Goal: Information Seeking & Learning: Understand process/instructions

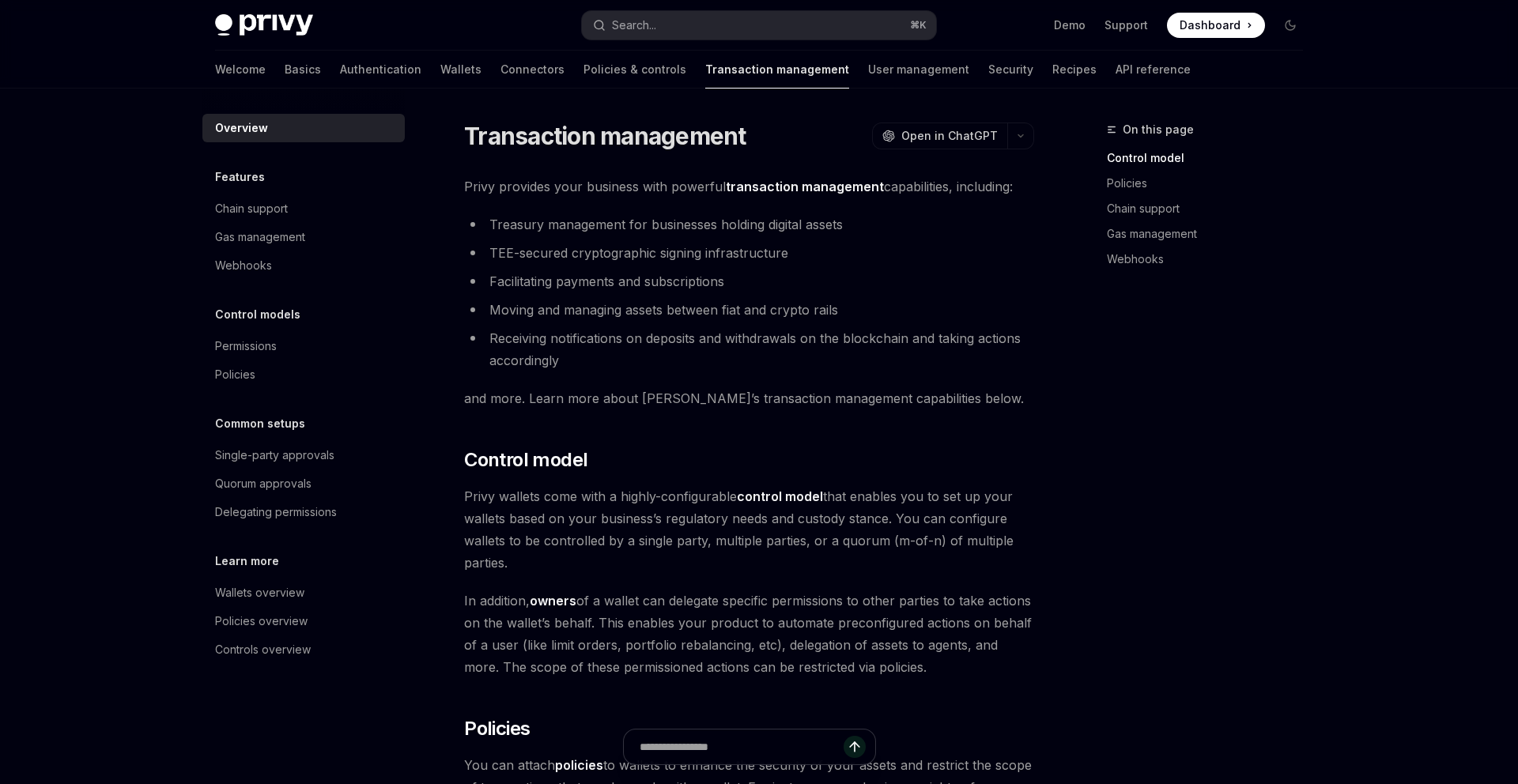
scroll to position [91, 0]
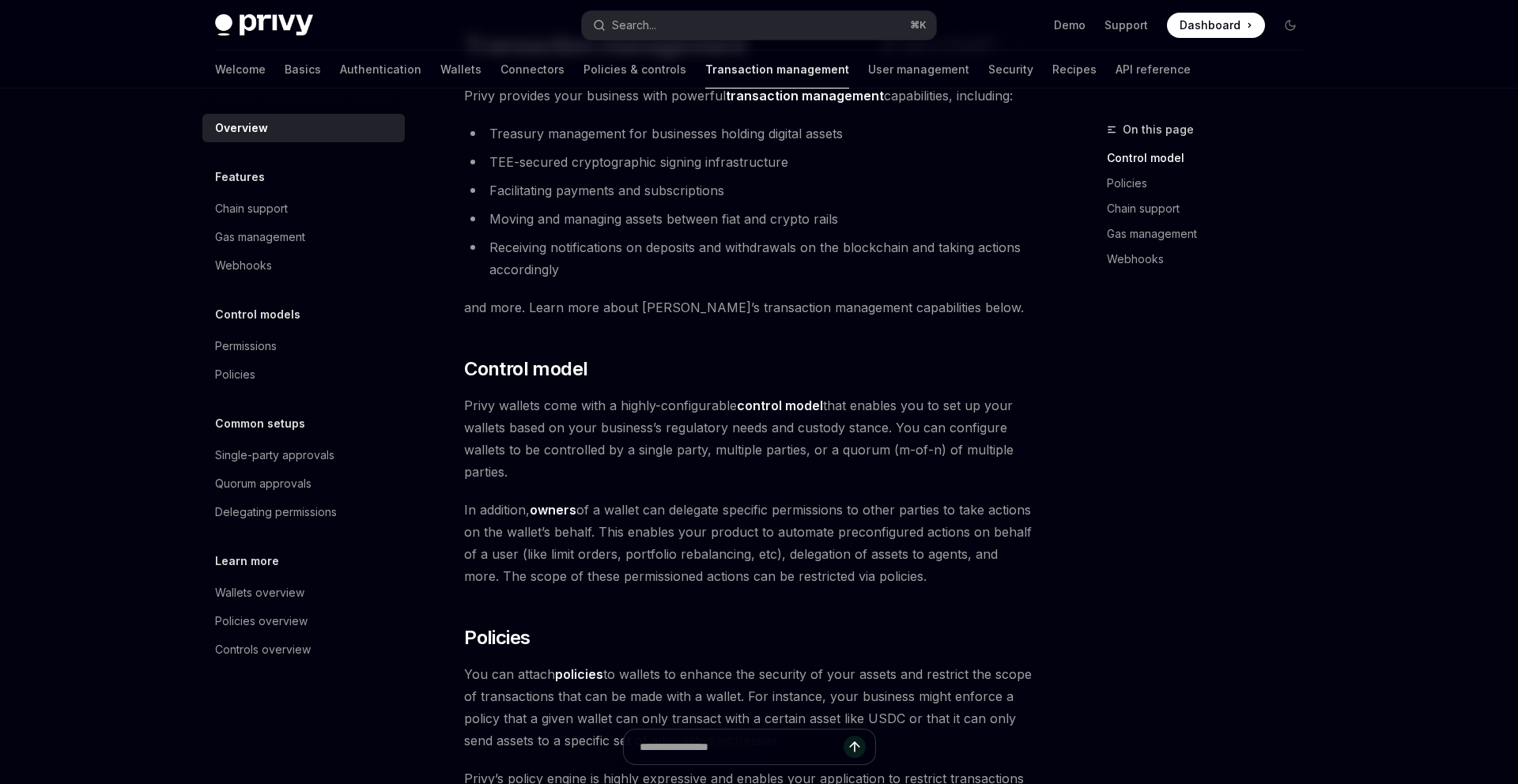
type textarea "*"
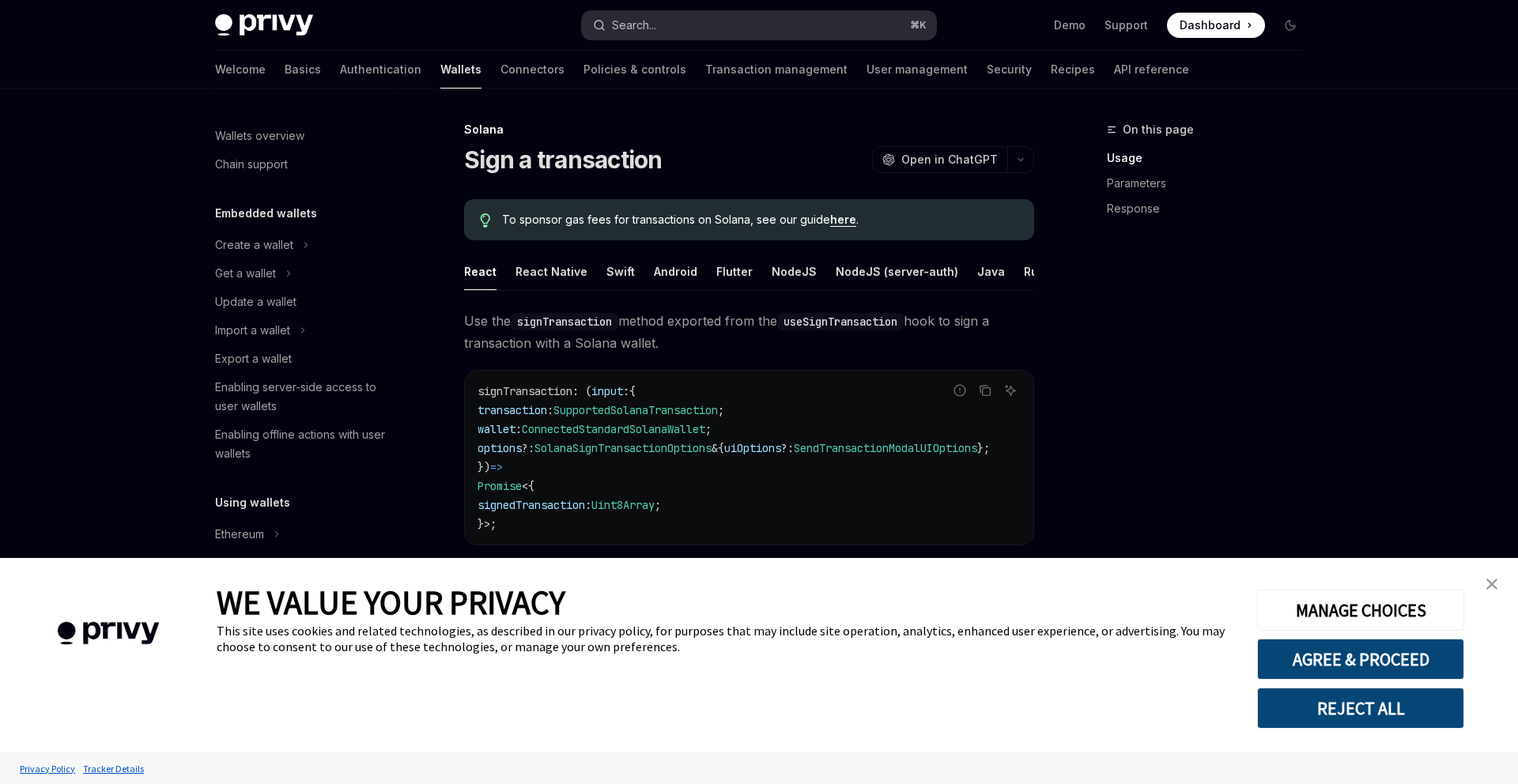
click at [743, 25] on button "Search... ⌘ K" at bounding box center [759, 26] width 354 height 29
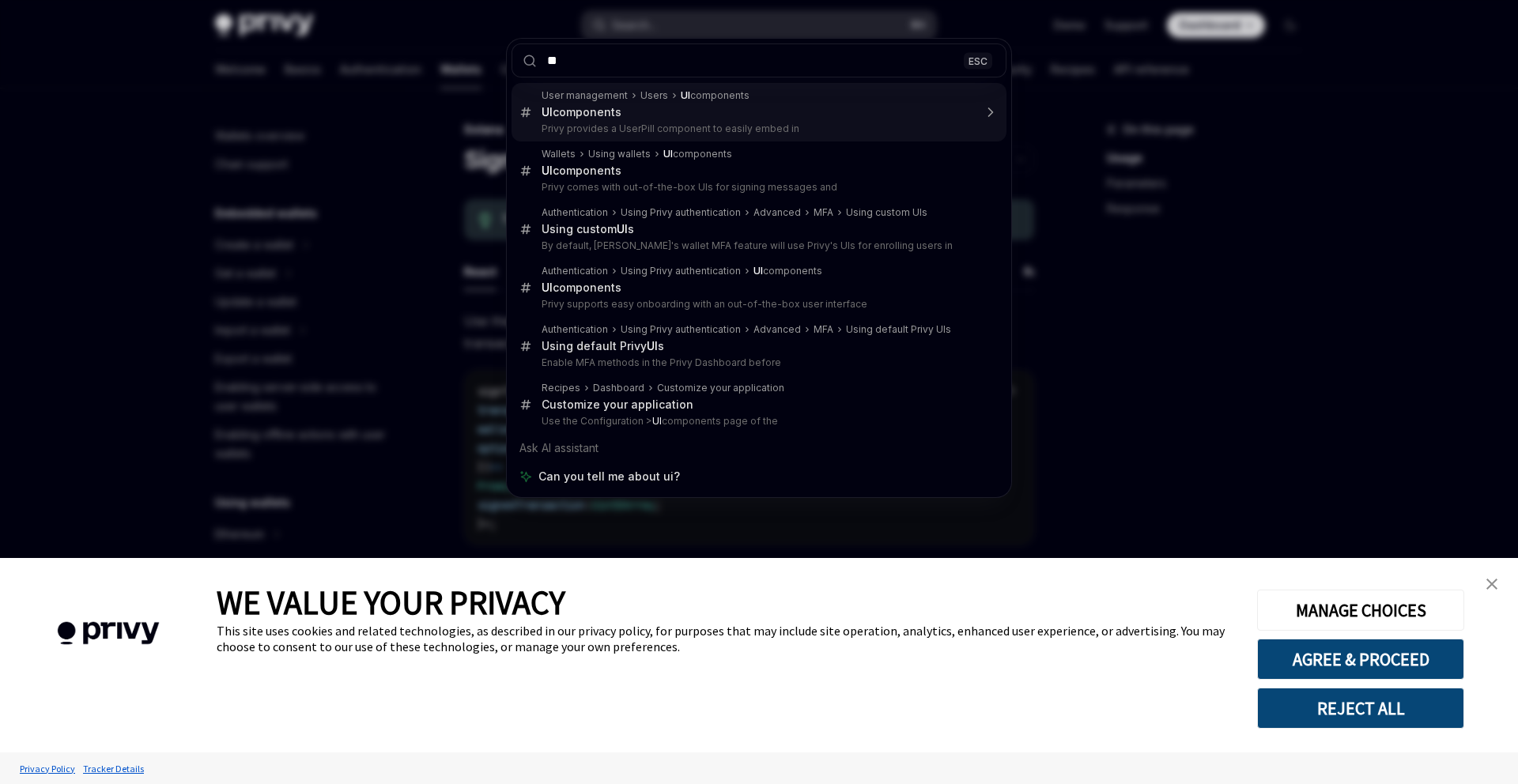
type input "*"
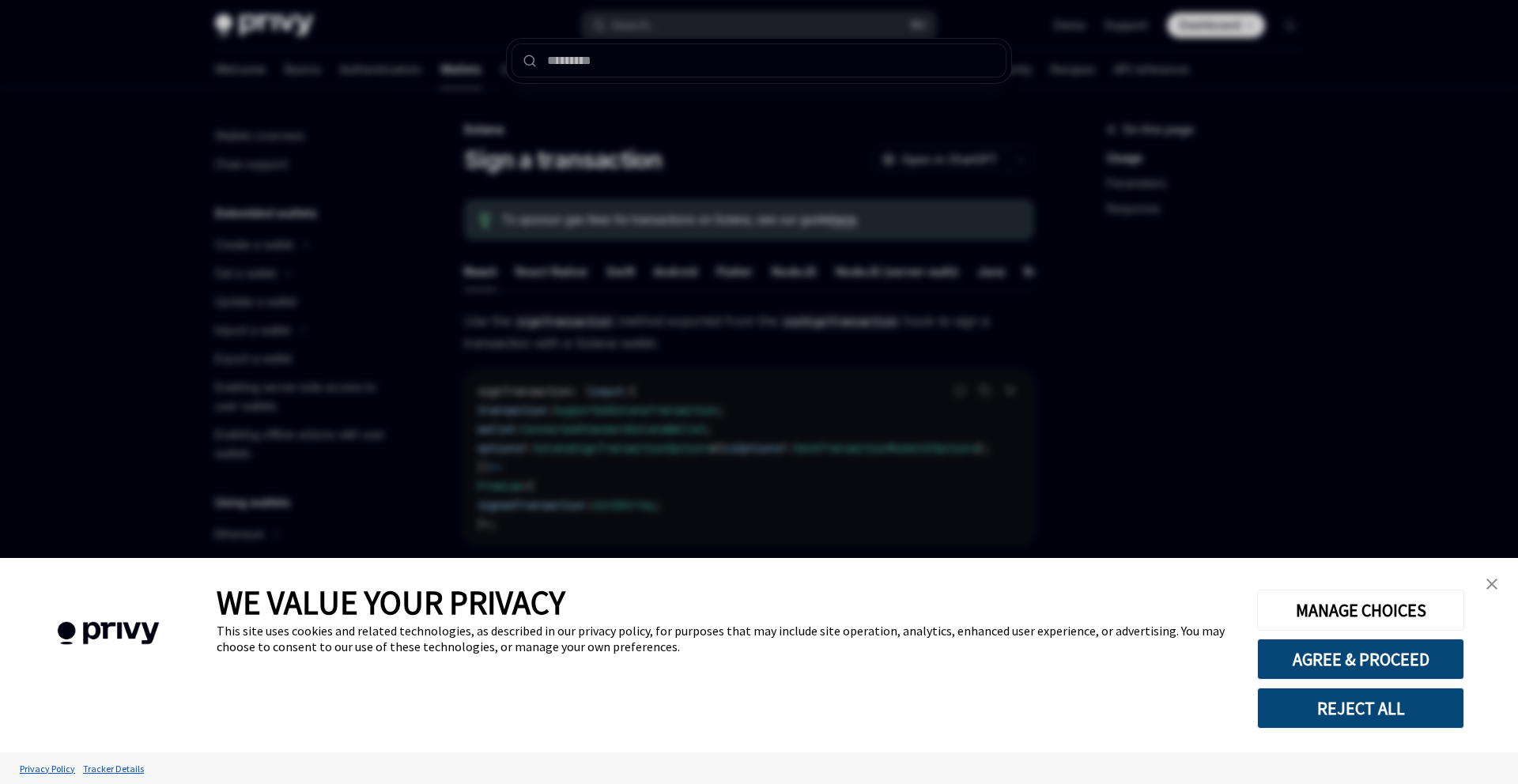
click at [275, 142] on div at bounding box center [759, 392] width 1518 height 784
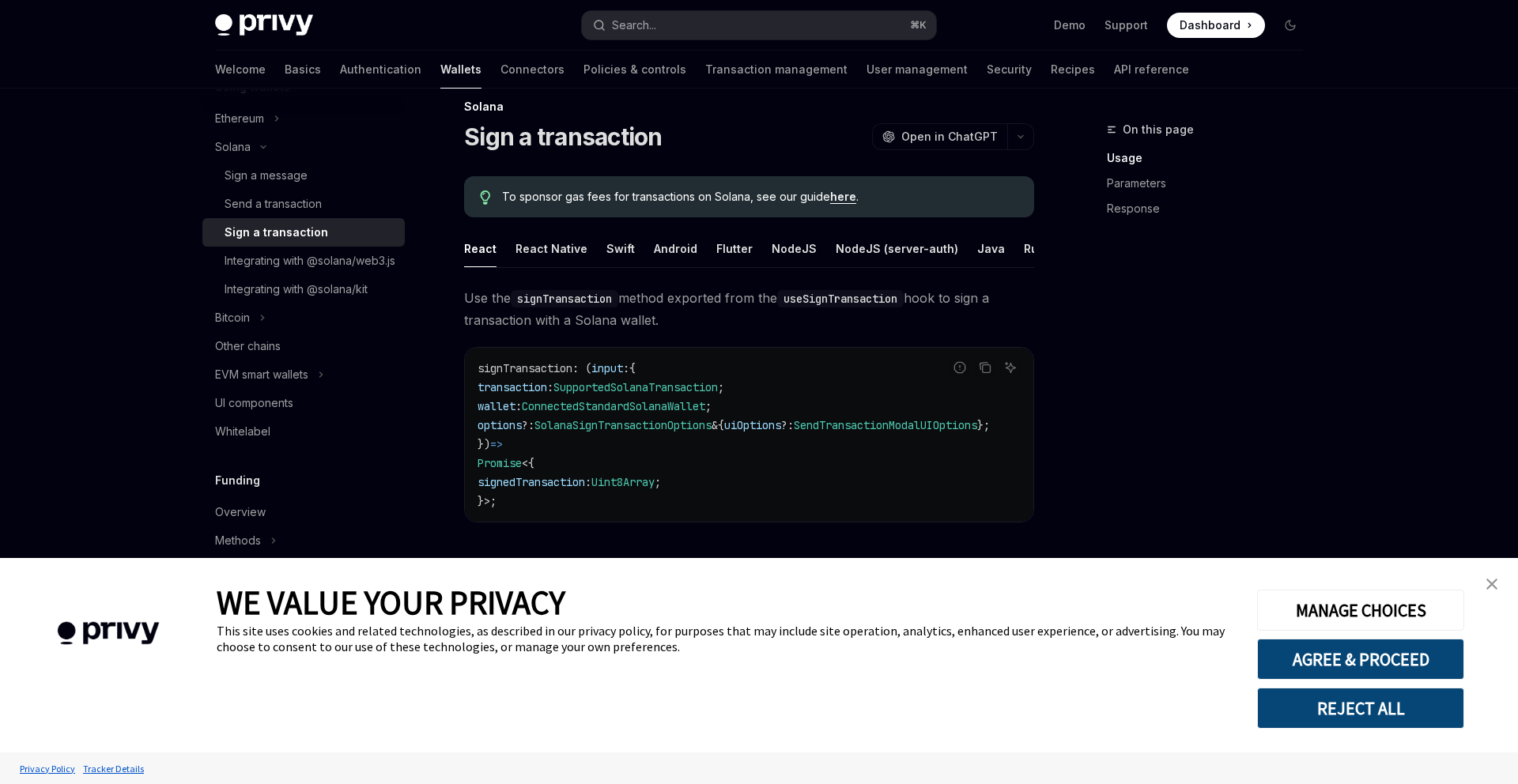
scroll to position [282, 0]
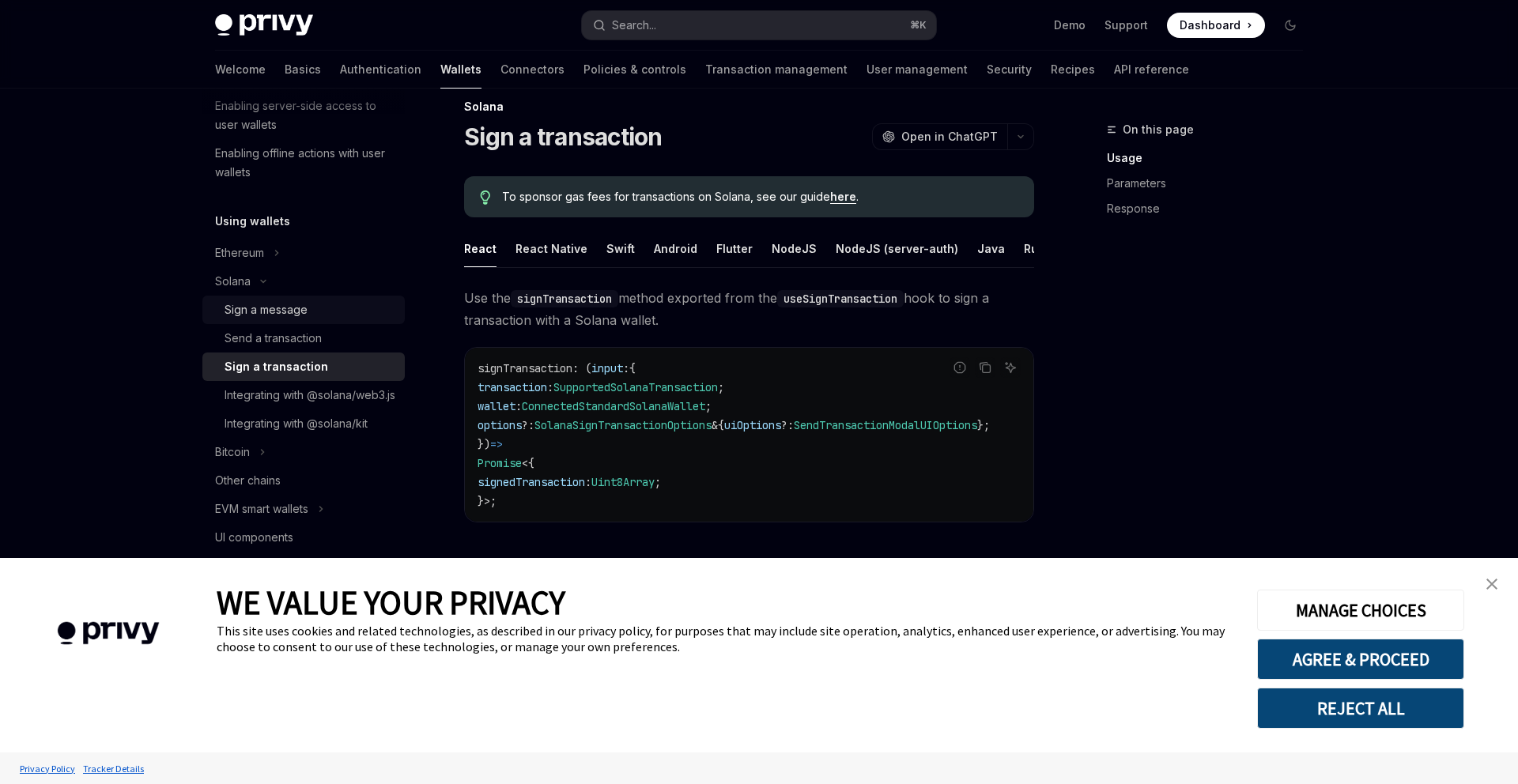
click at [286, 313] on div "Sign a message" at bounding box center [266, 310] width 83 height 19
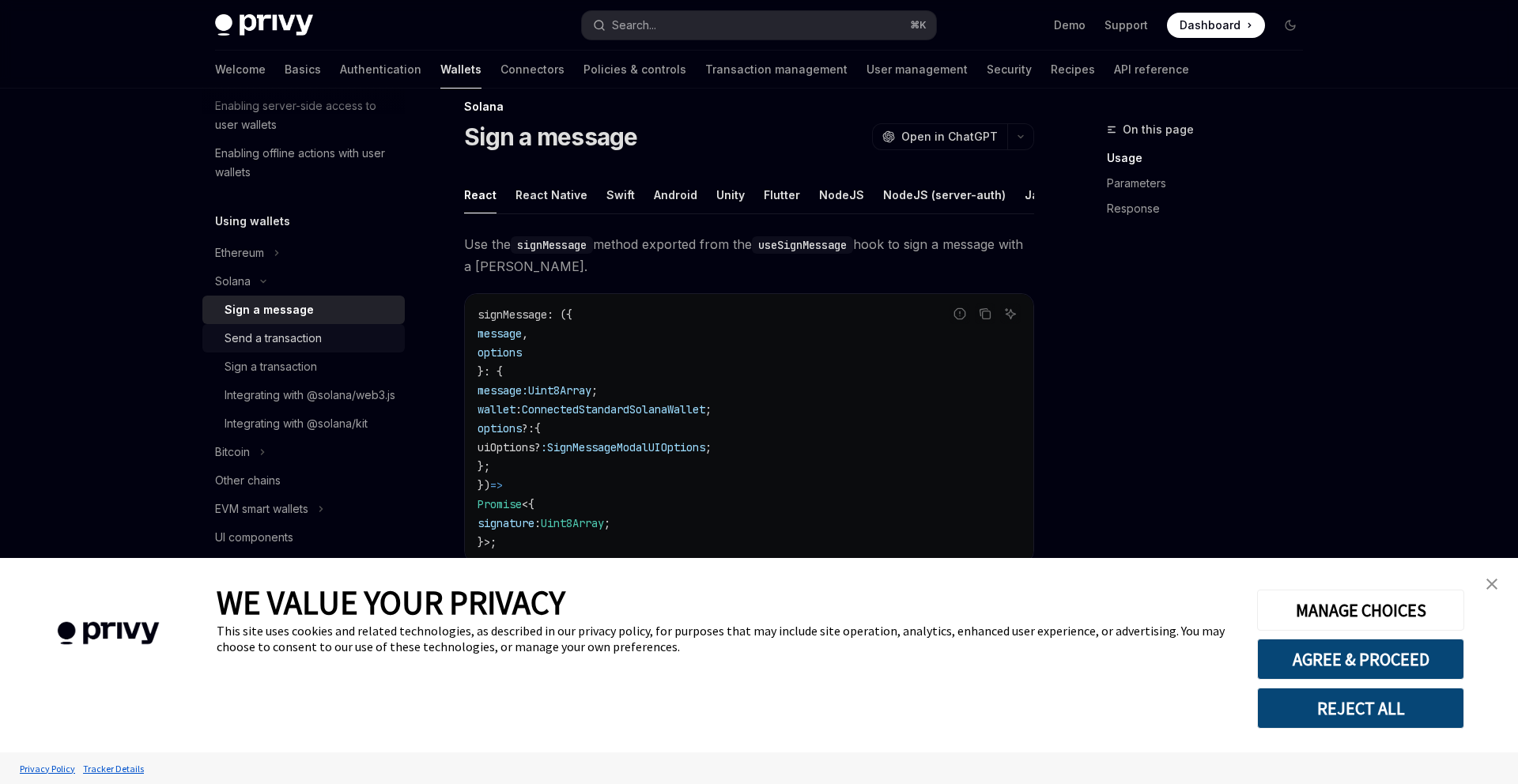
click at [291, 341] on div "Send a transaction" at bounding box center [273, 338] width 97 height 19
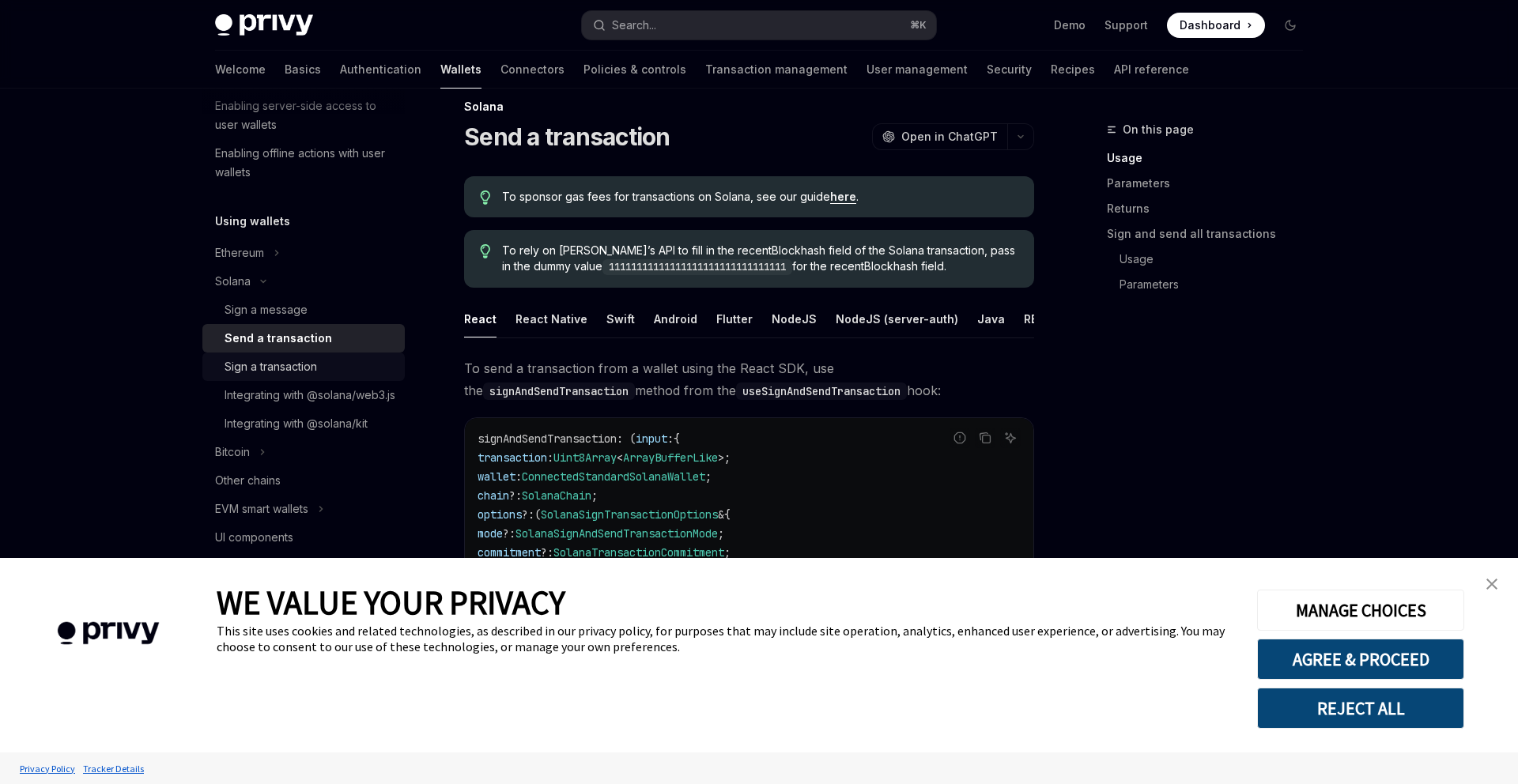
click at [312, 372] on div "Sign a transaction" at bounding box center [270, 367] width 93 height 19
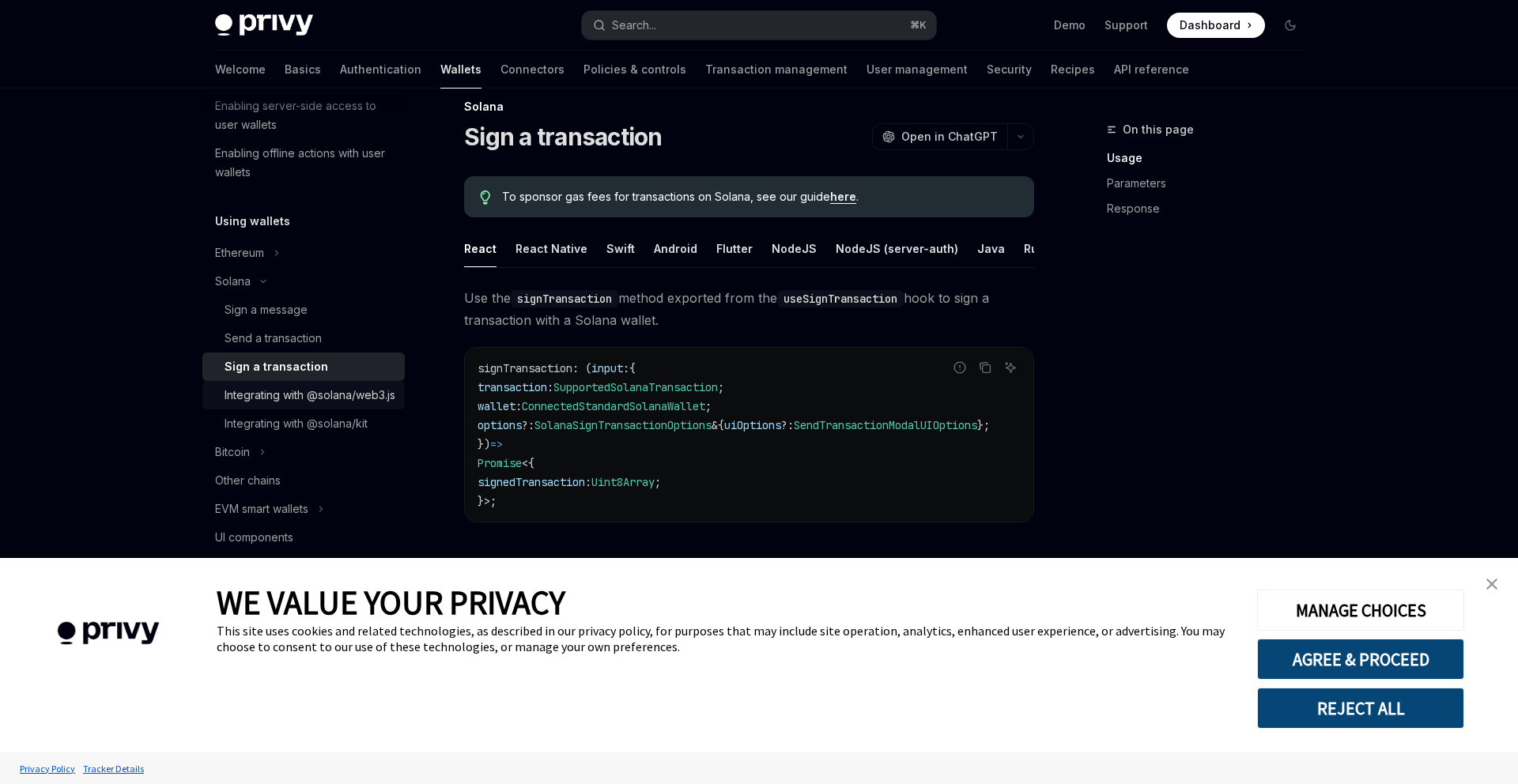
click at [349, 396] on div "Integrating with @solana/web3.js" at bounding box center [310, 396] width 171 height 19
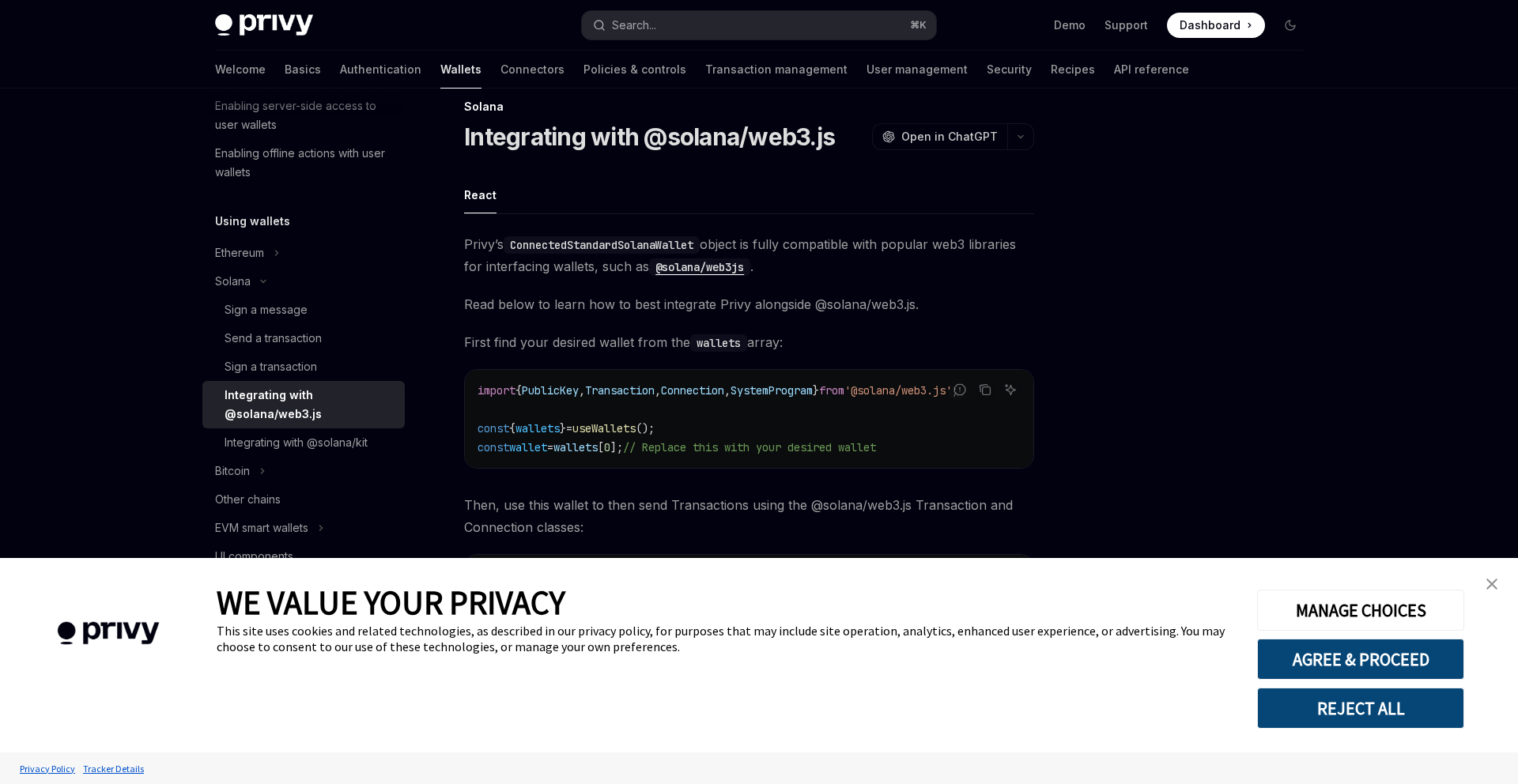
click at [339, 425] on link "Integrating with @solana/web3.js" at bounding box center [304, 404] width 203 height 47
click at [325, 447] on div "Integrating with @solana/kit" at bounding box center [295, 443] width 143 height 19
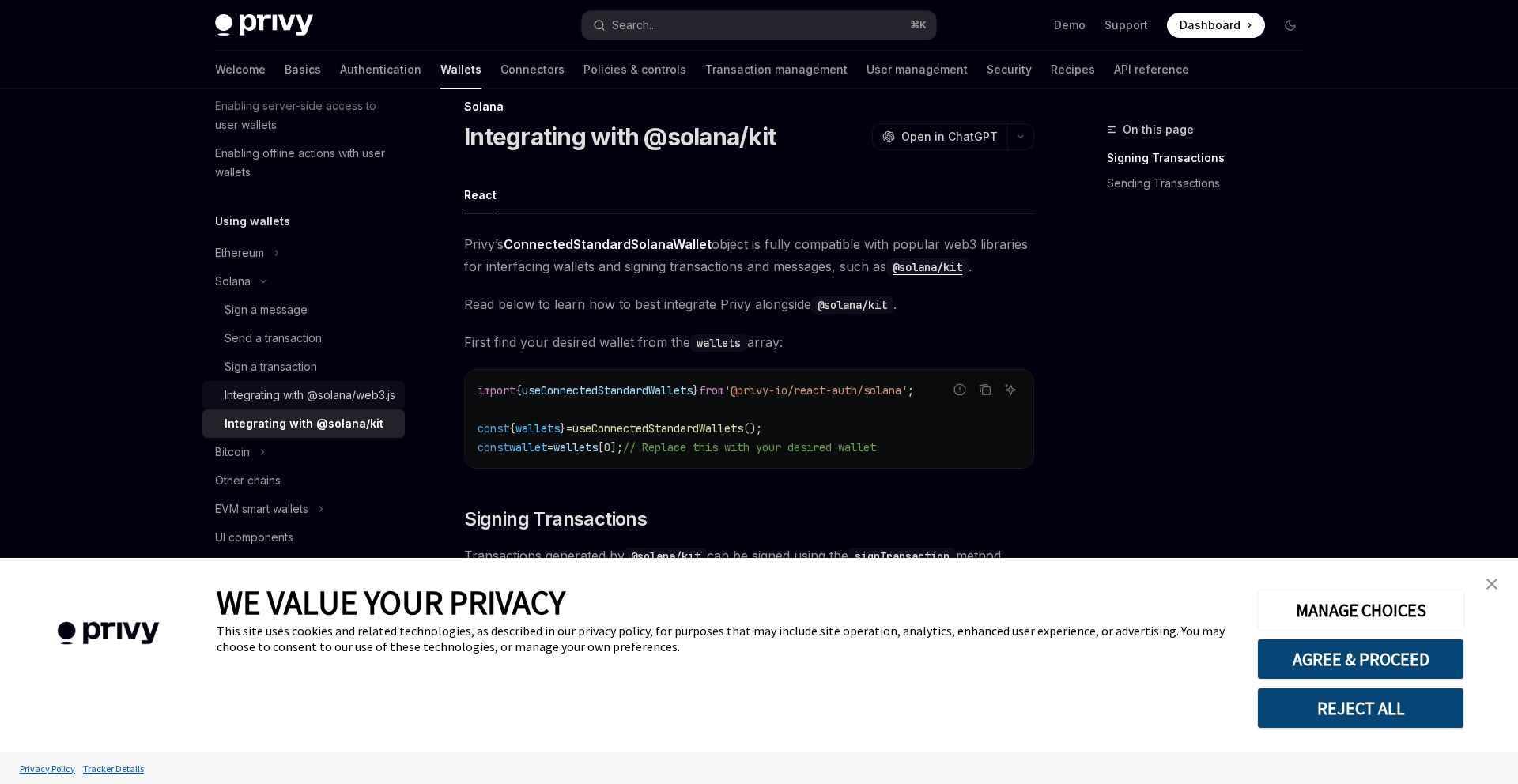
click at [320, 404] on div "Integrating with @solana/web3.js" at bounding box center [310, 396] width 171 height 19
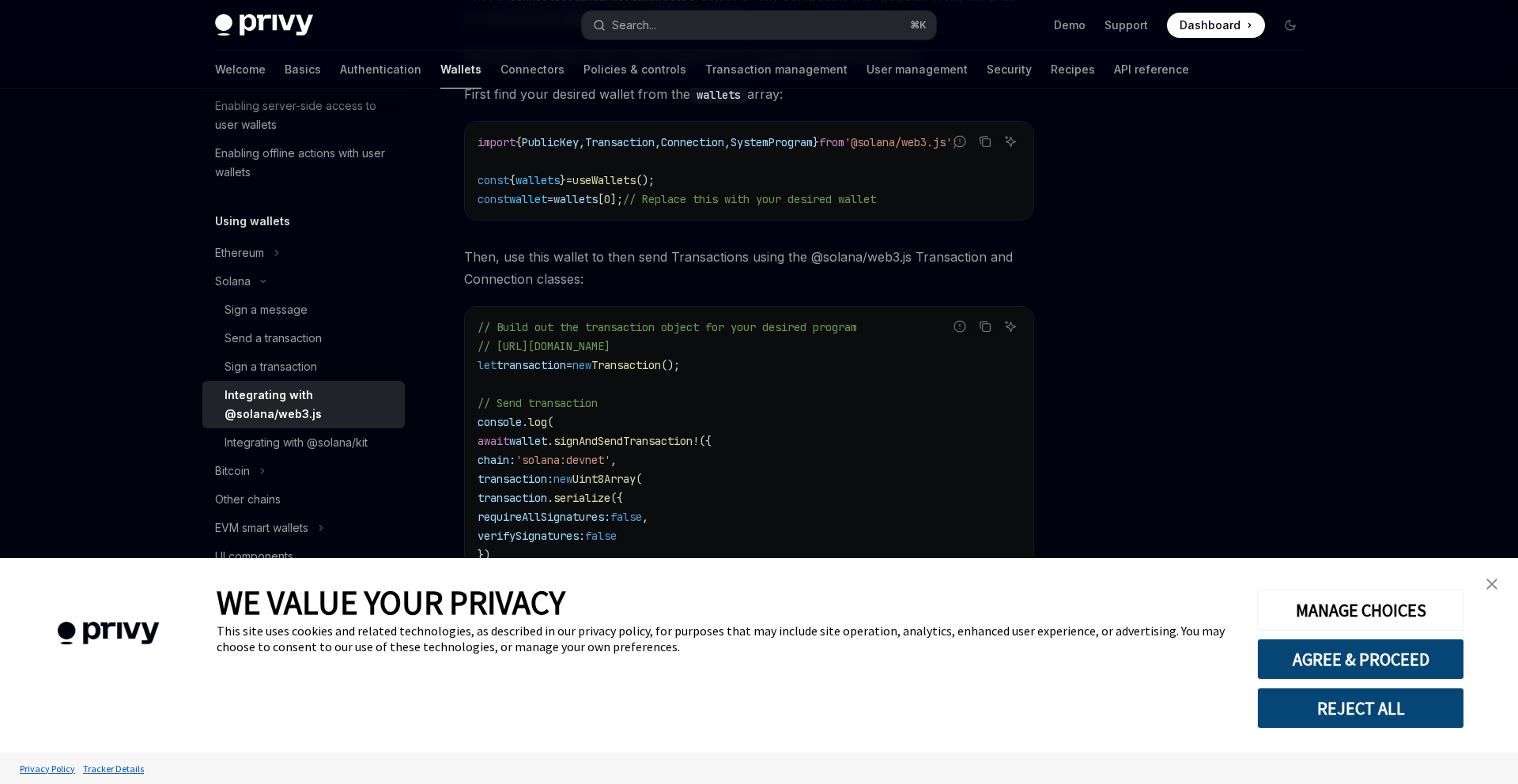
scroll to position [0, 27]
click at [284, 309] on div "Sign a message" at bounding box center [266, 310] width 83 height 19
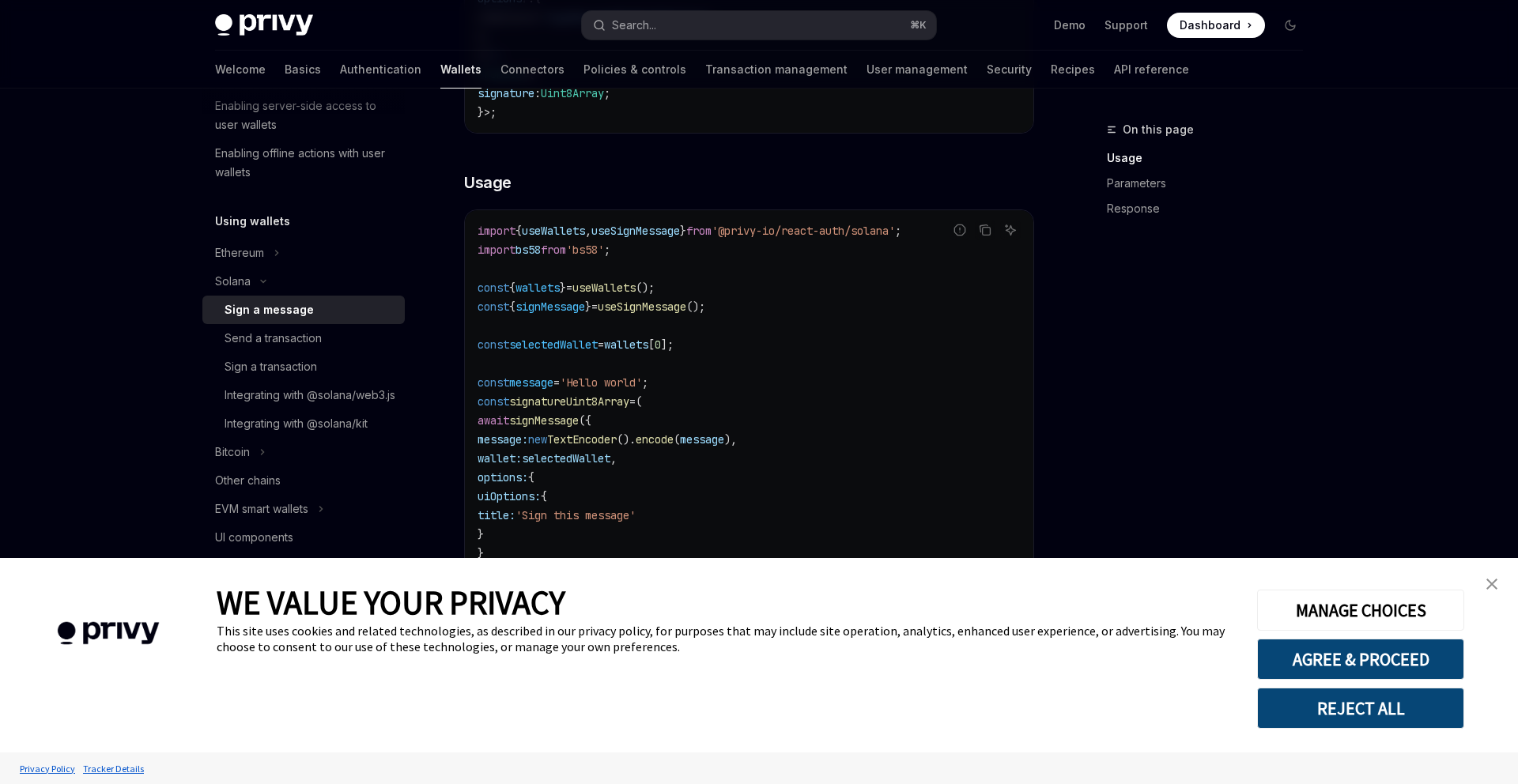
scroll to position [457, 0]
type textarea "*"
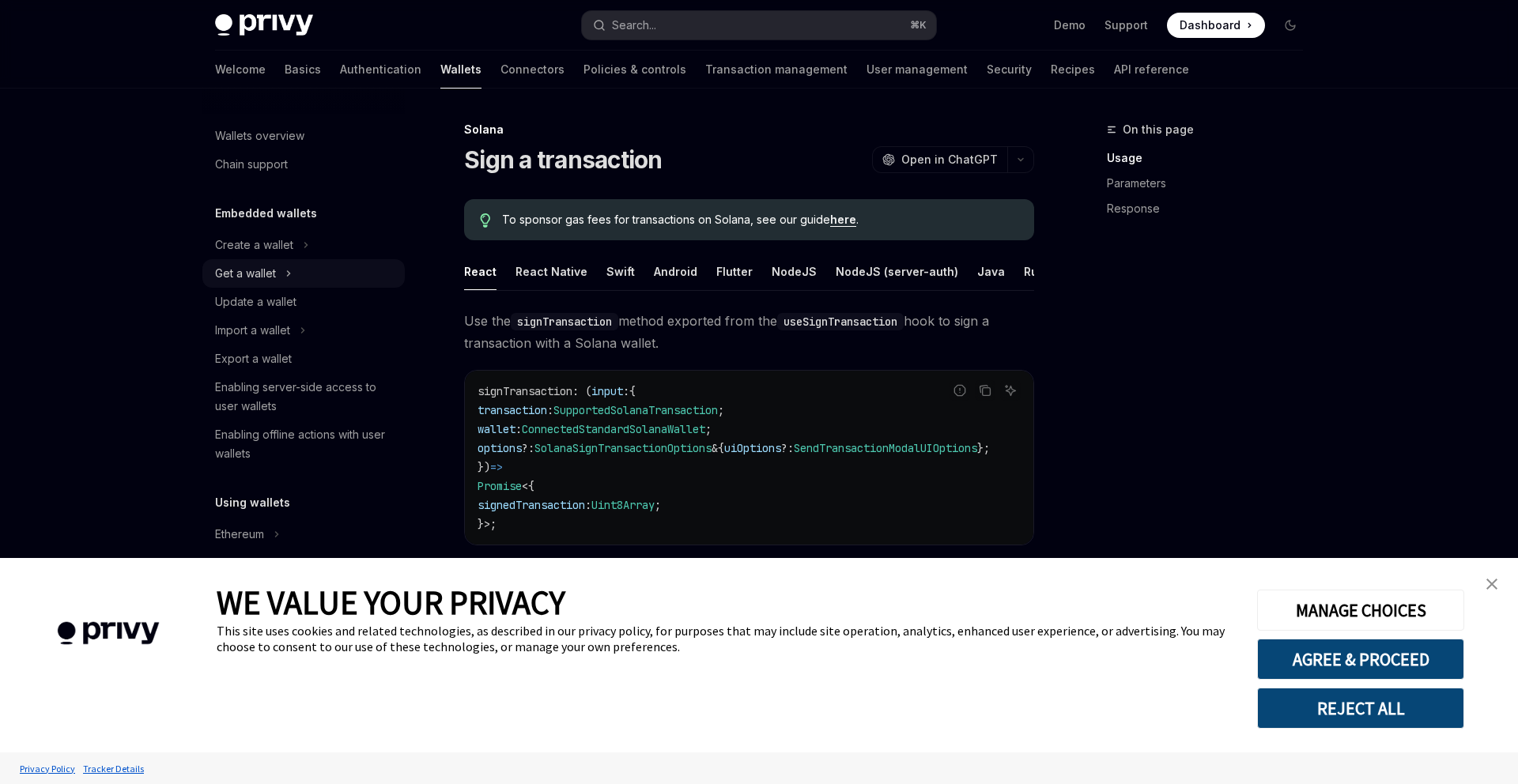
click at [280, 270] on button "Get a wallet" at bounding box center [304, 274] width 203 height 29
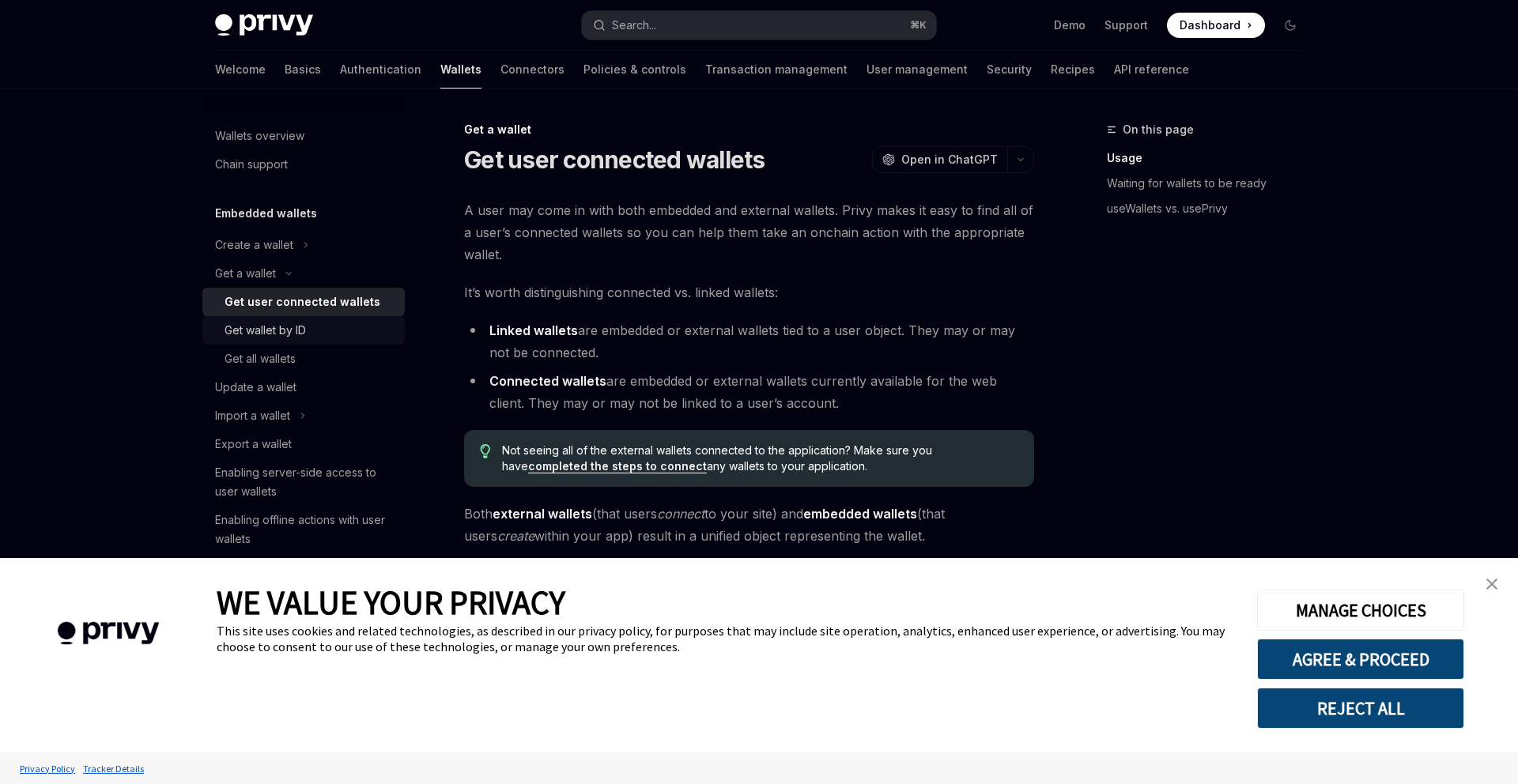
click at [296, 322] on div "Get wallet by ID" at bounding box center [265, 330] width 81 height 19
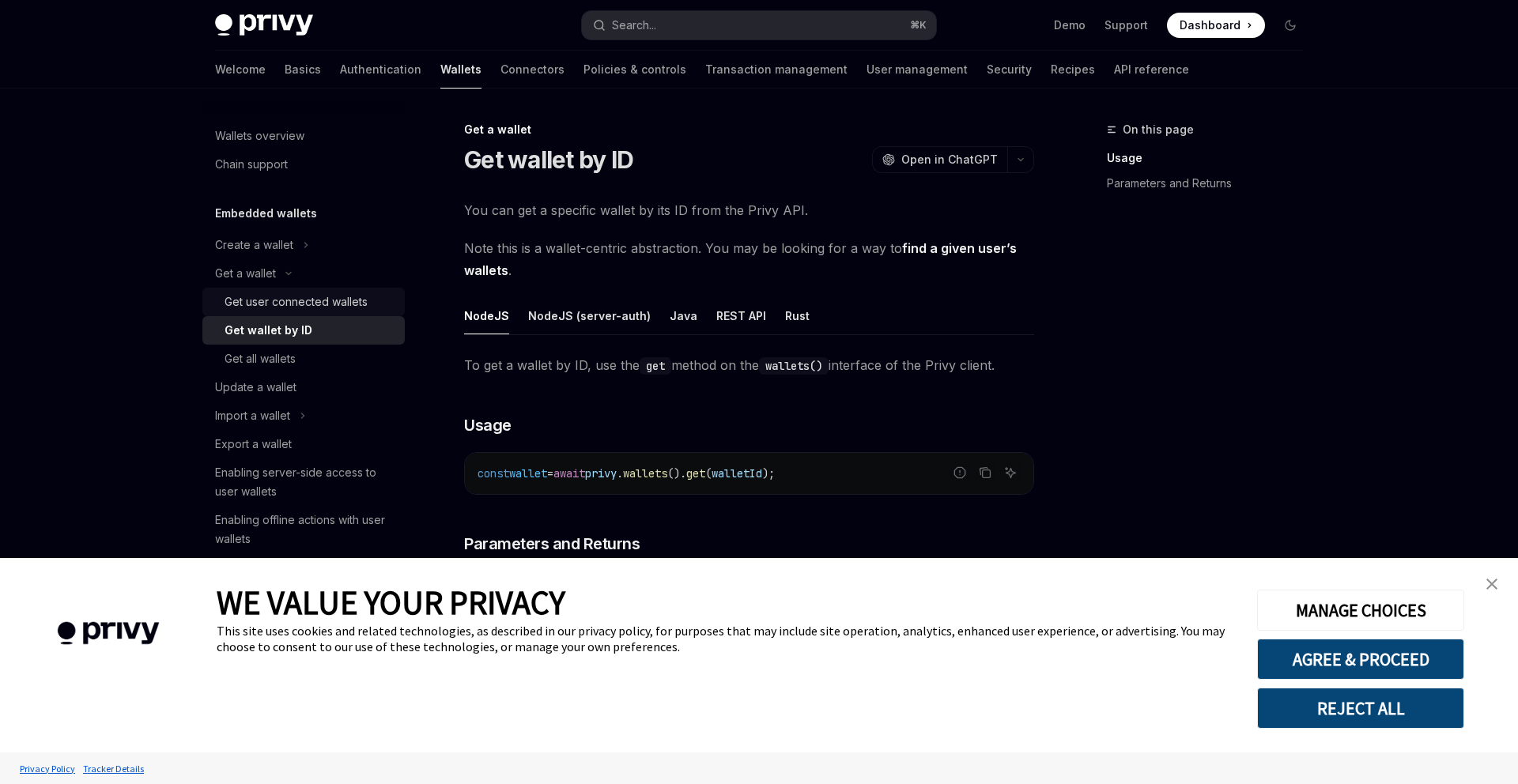
click at [303, 298] on div "Get user connected wallets" at bounding box center [295, 302] width 143 height 19
type textarea "*"
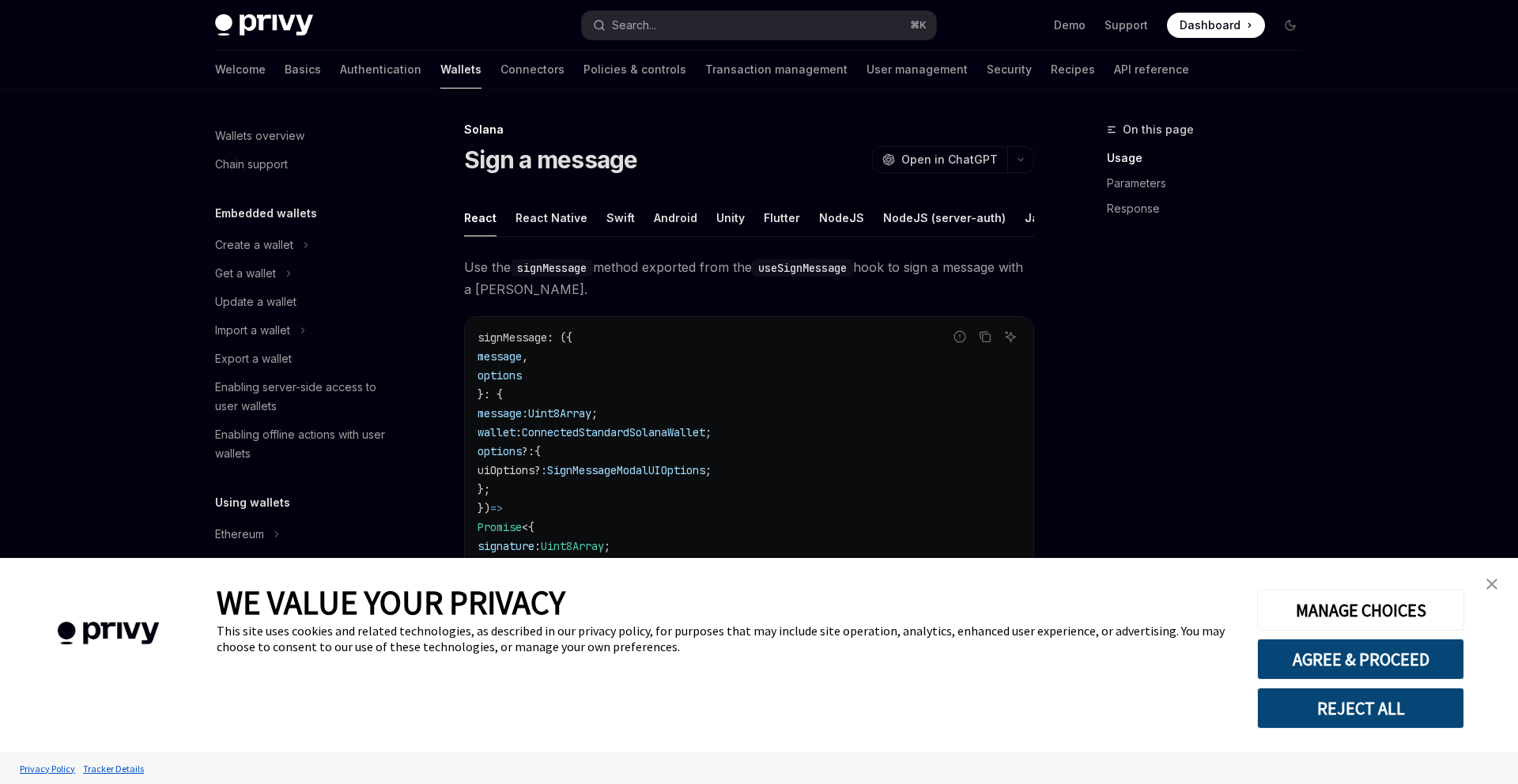
scroll to position [457, 0]
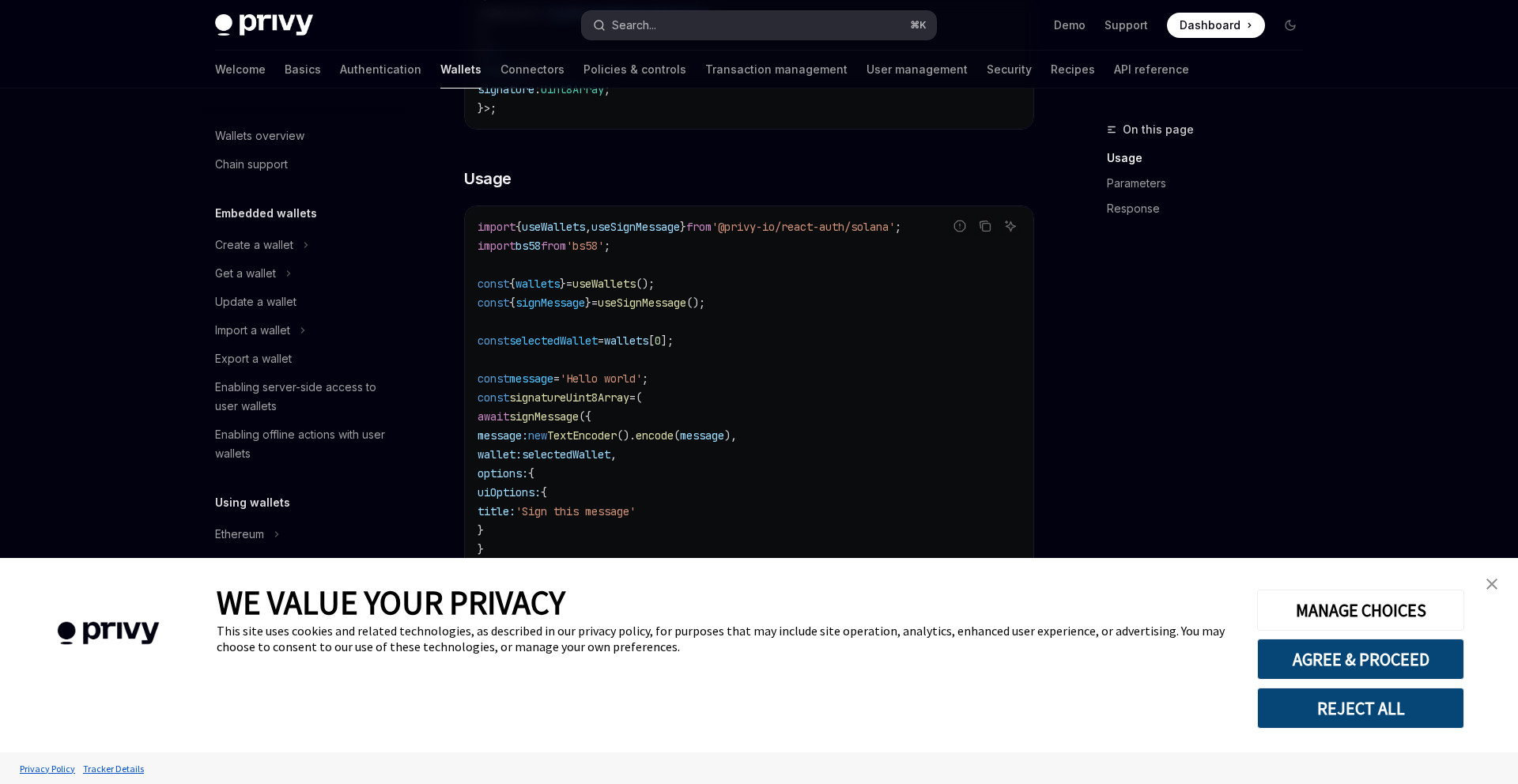
click at [780, 18] on button "Search... ⌘ K" at bounding box center [759, 26] width 354 height 29
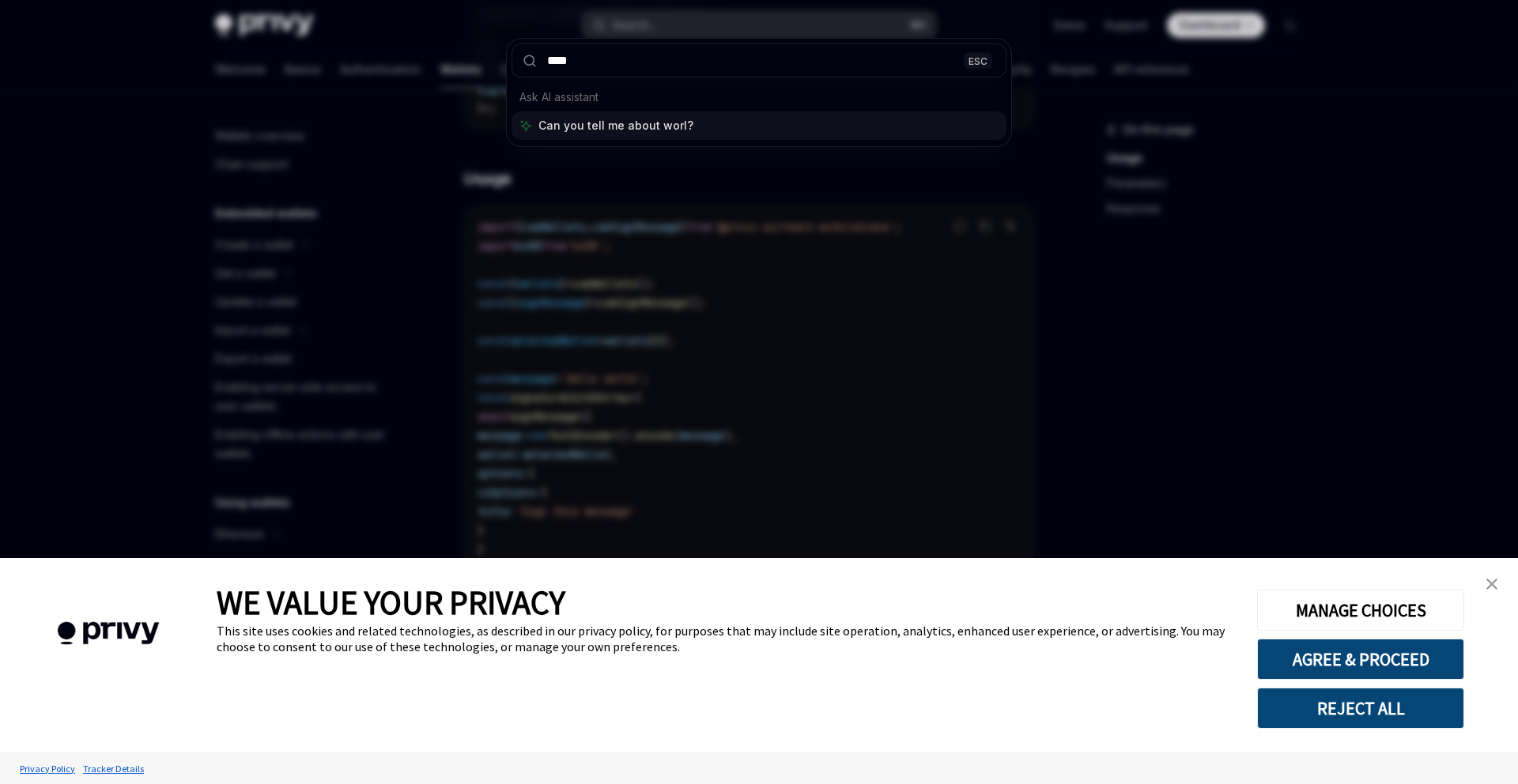
type input "*****"
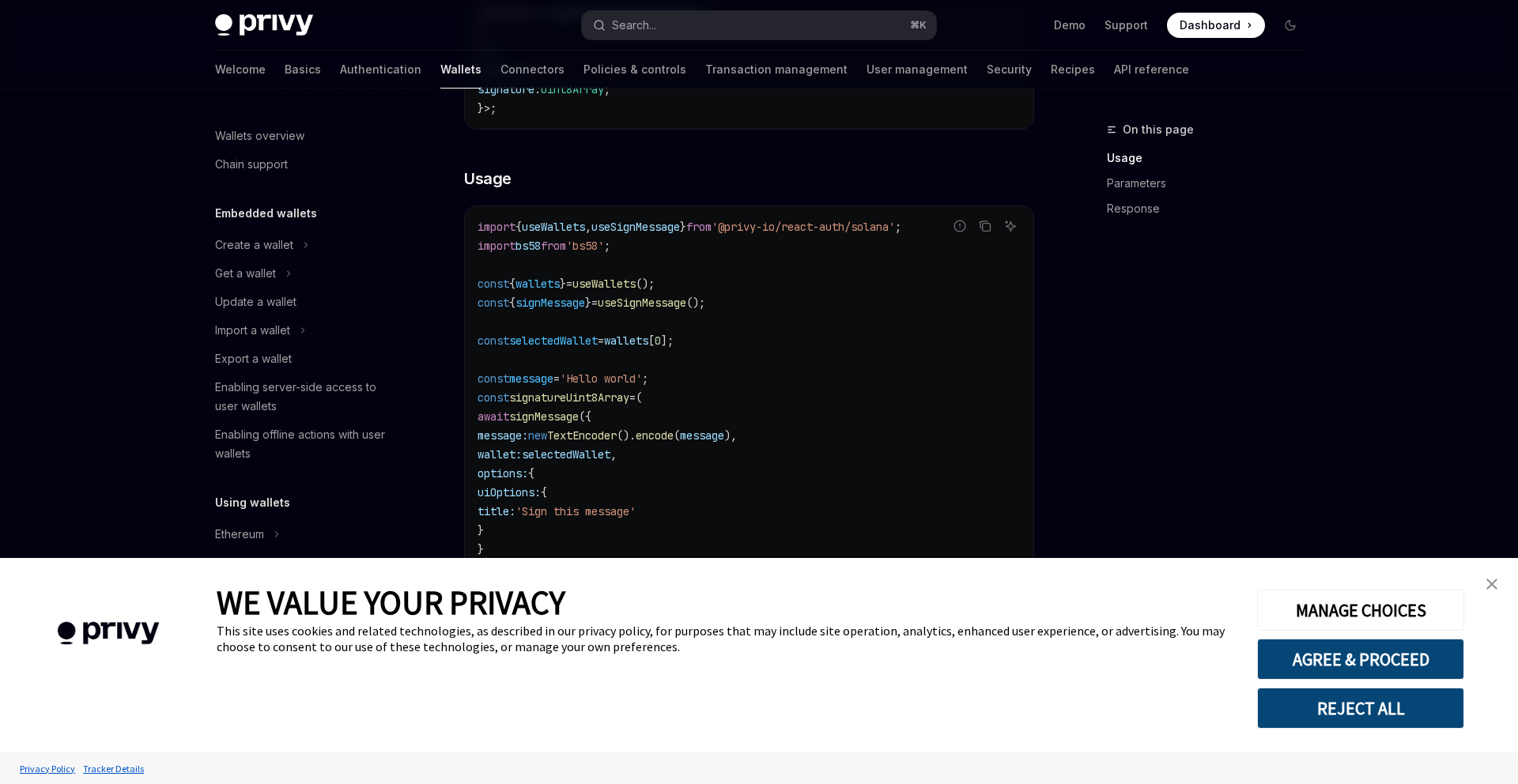
type textarea "*"
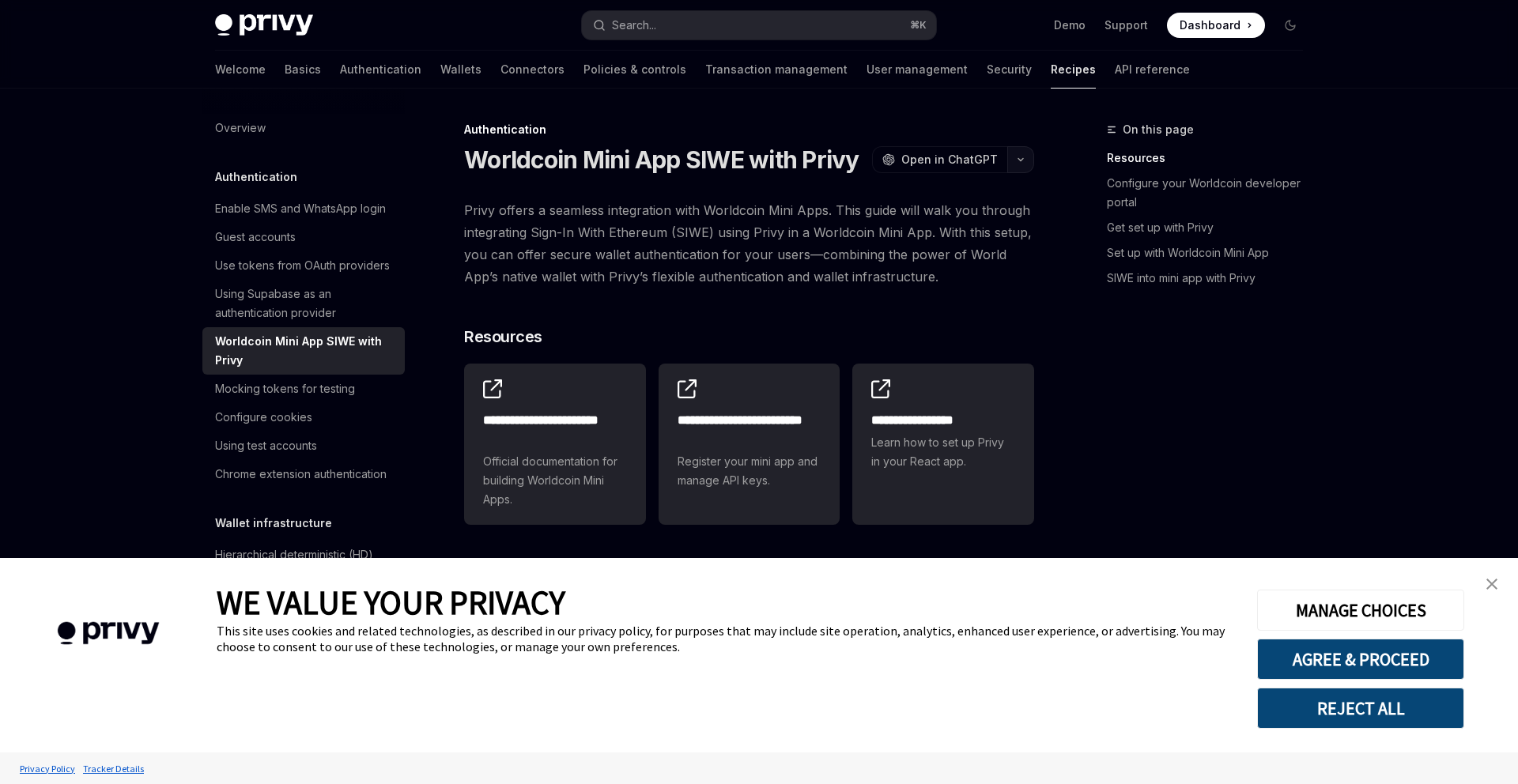
click at [1013, 165] on button "button" at bounding box center [1020, 160] width 27 height 27
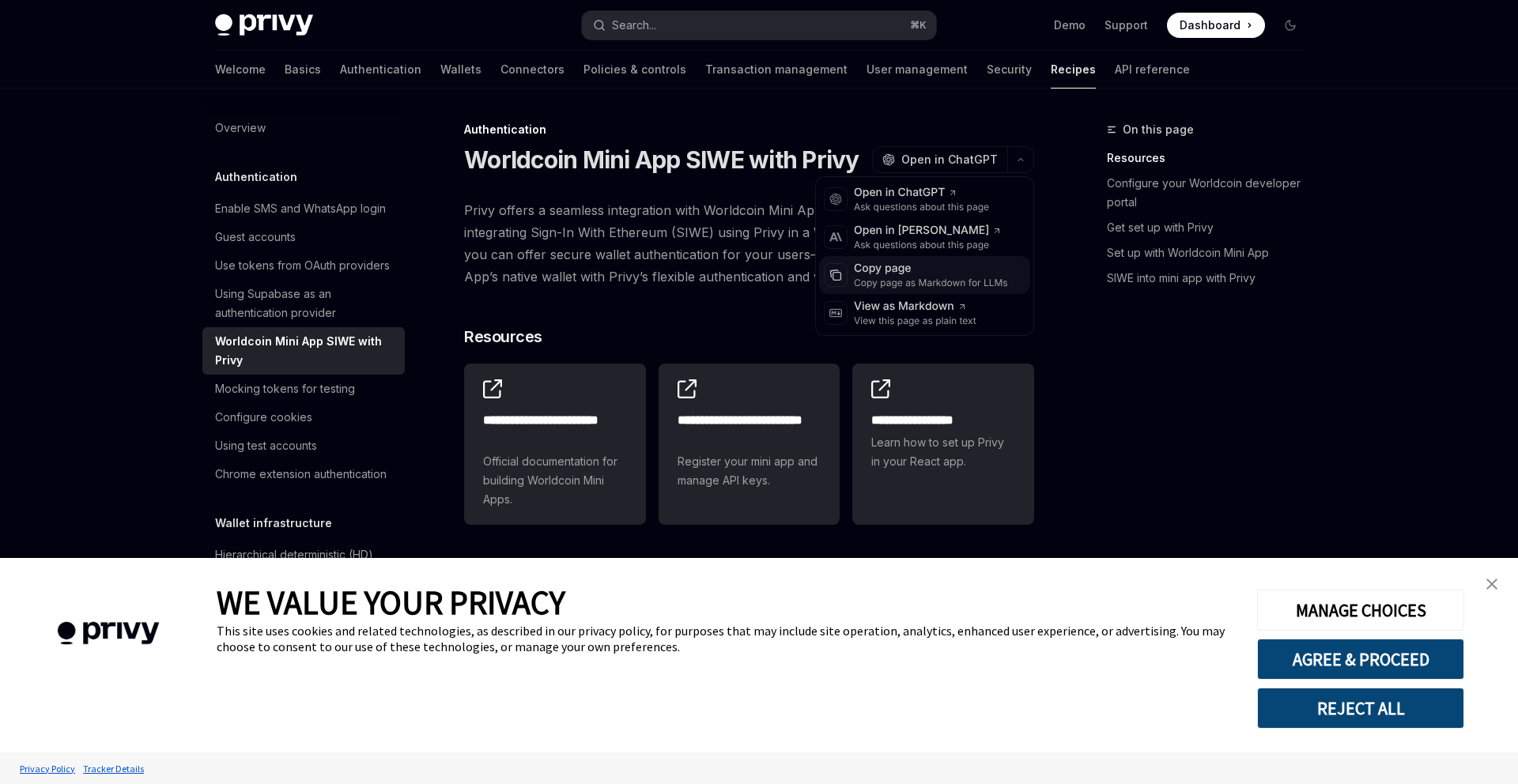
click at [924, 274] on div "Copy page" at bounding box center [930, 269] width 154 height 16
